Goal: Use online tool/utility: Utilize a website feature to perform a specific function

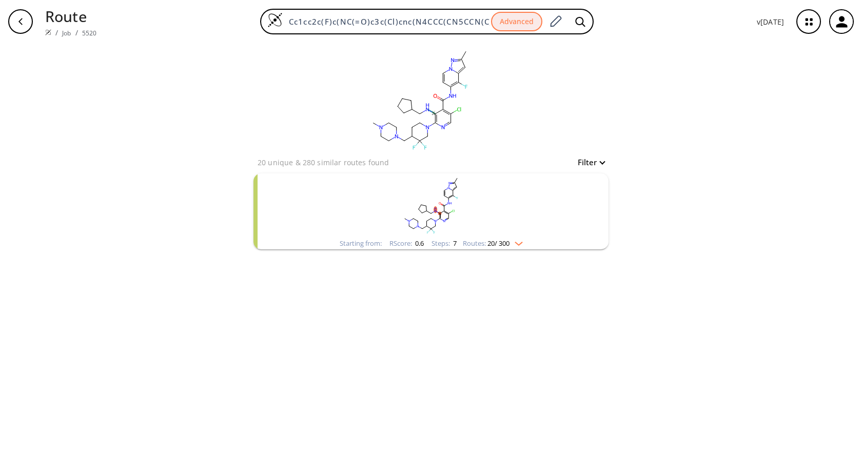
click at [537, 197] on rect "clusters" at bounding box center [431, 205] width 267 height 64
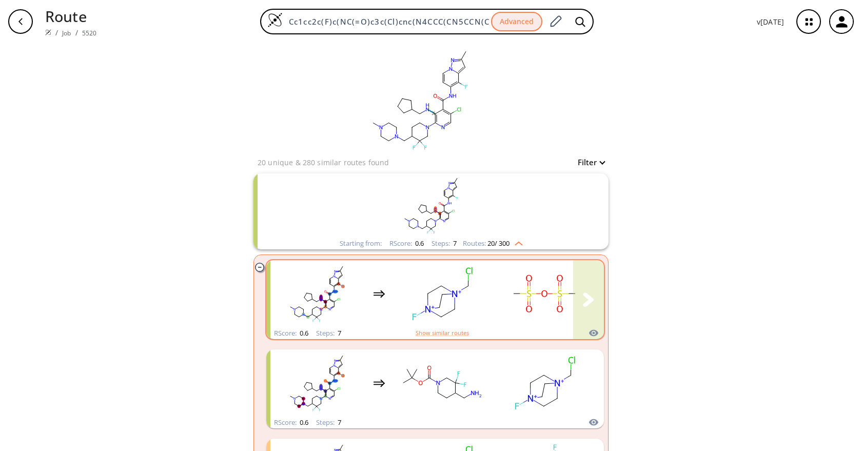
click at [524, 321] on rect "clusters" at bounding box center [544, 294] width 92 height 64
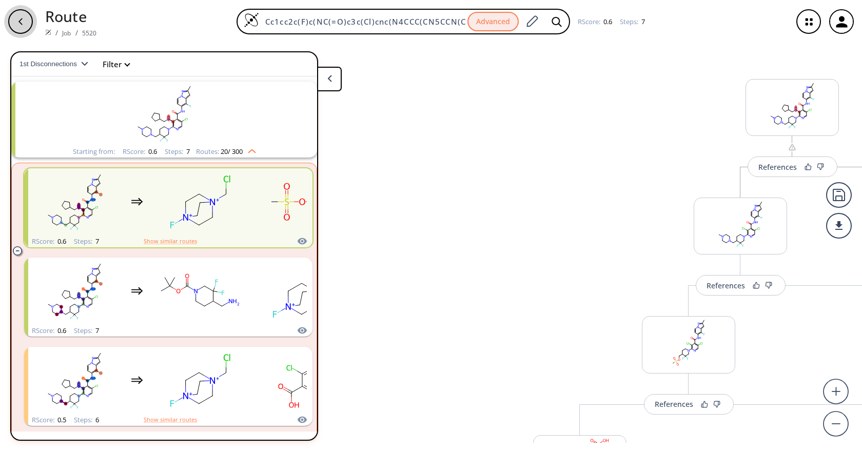
click at [21, 27] on div "button" at bounding box center [20, 21] width 25 height 25
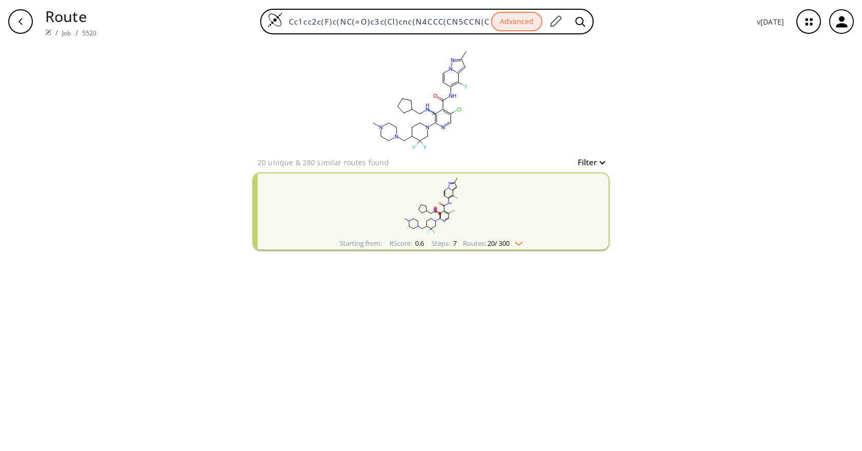
click at [657, 300] on div "clear 20 unique & 280 similar routes found Filter Starting from: RScore : 0.6 S…" at bounding box center [431, 247] width 862 height 408
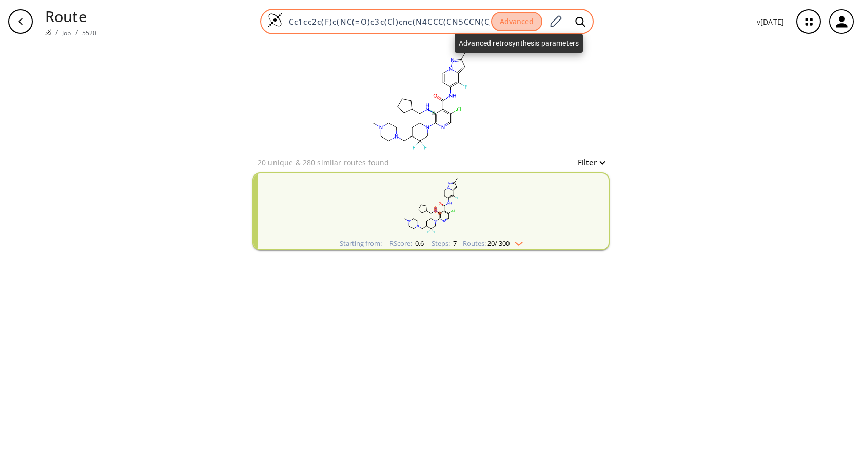
click at [508, 30] on button "Advanced" at bounding box center [516, 22] width 51 height 20
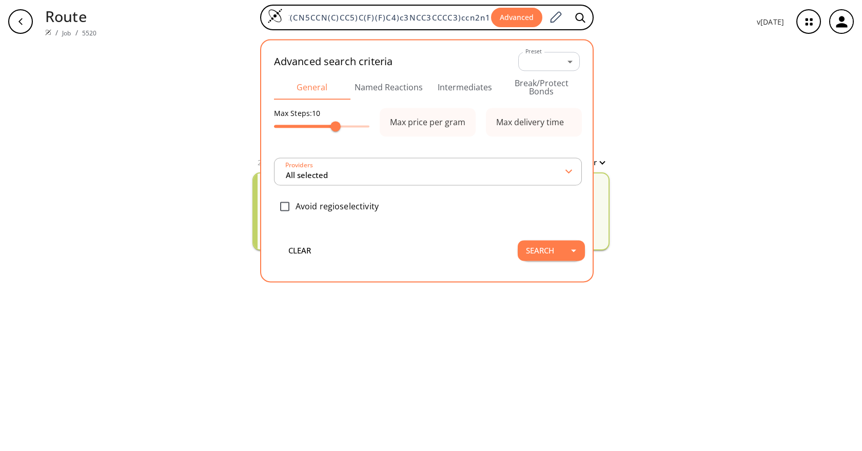
type input "All selected"
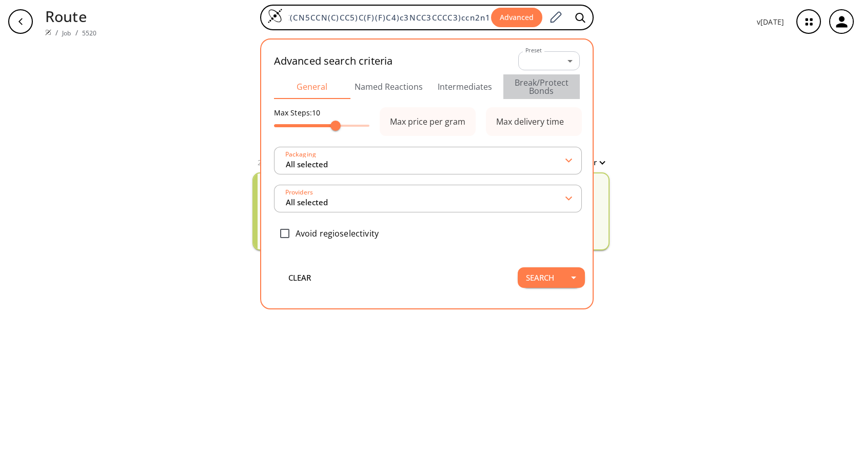
click at [548, 85] on button "Break/Protect Bonds" at bounding box center [541, 86] width 76 height 25
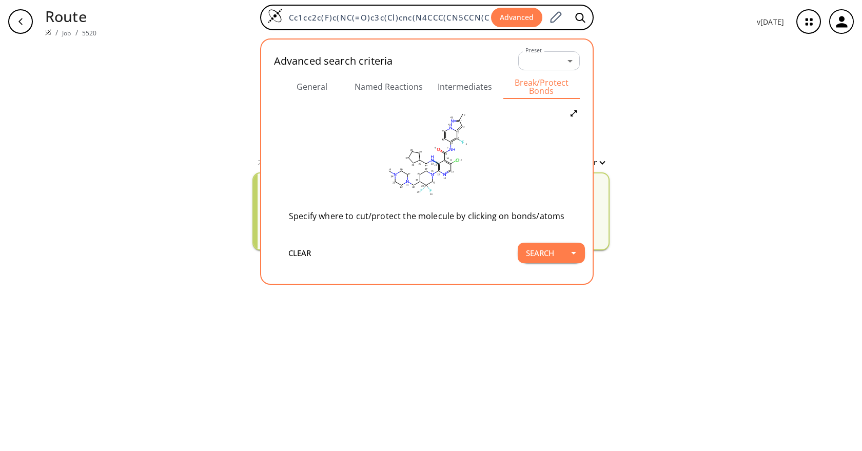
click at [436, 162] on icon at bounding box center [434, 162] width 3 height 2
click at [442, 168] on icon at bounding box center [445, 170] width 8 height 8
click at [540, 255] on button "Search" at bounding box center [540, 253] width 45 height 21
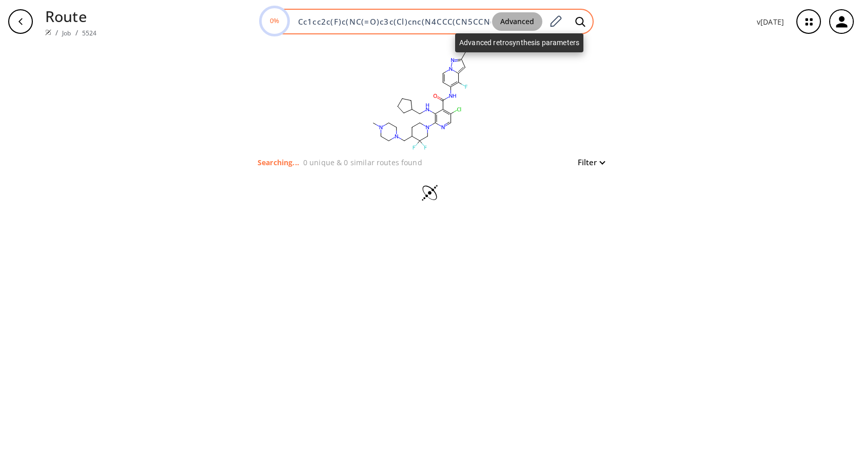
click at [533, 20] on button "Advanced" at bounding box center [517, 21] width 50 height 19
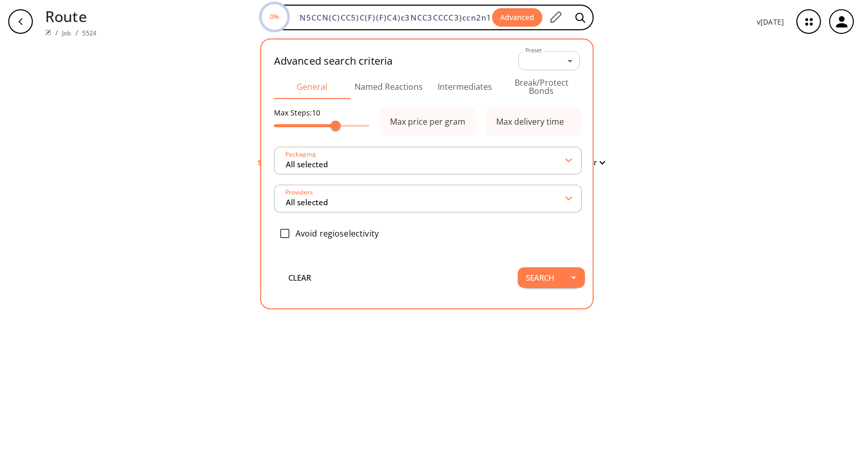
type input "9"
click at [331, 125] on span at bounding box center [328, 126] width 10 height 10
click at [537, 281] on button "Search" at bounding box center [540, 277] width 45 height 21
